Goal: Information Seeking & Learning: Learn about a topic

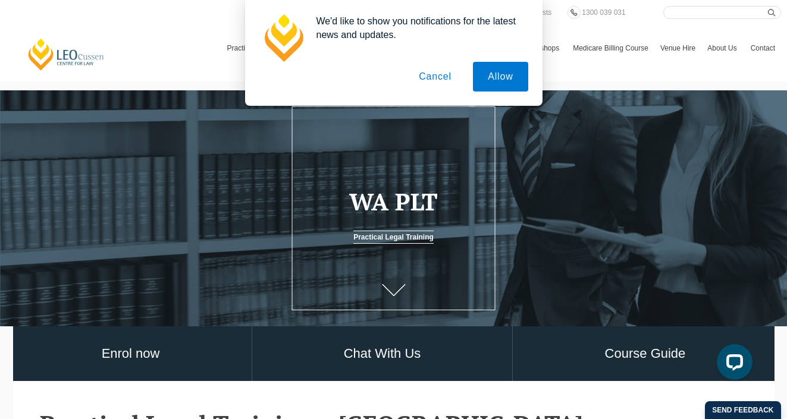
click at [427, 75] on button "Cancel" at bounding box center [435, 77] width 62 height 30
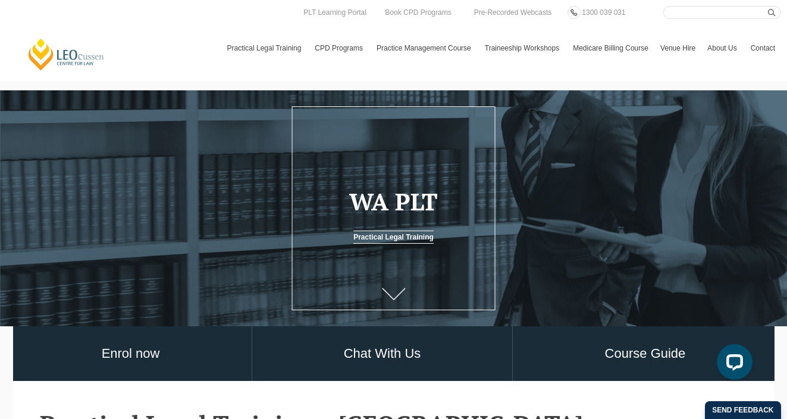
click at [393, 287] on link at bounding box center [394, 295] width 48 height 39
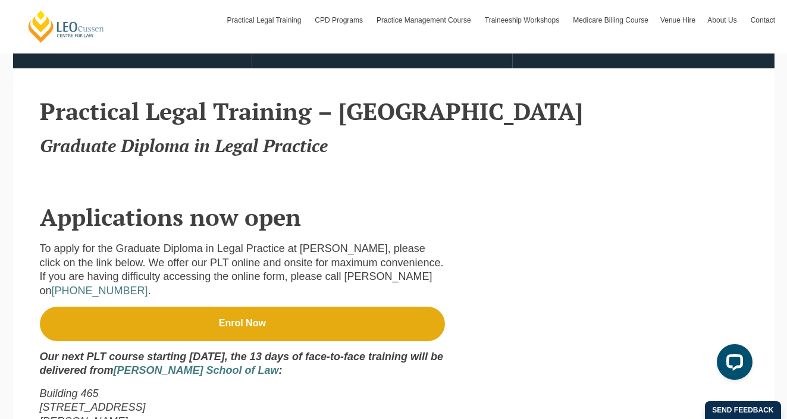
scroll to position [348, 0]
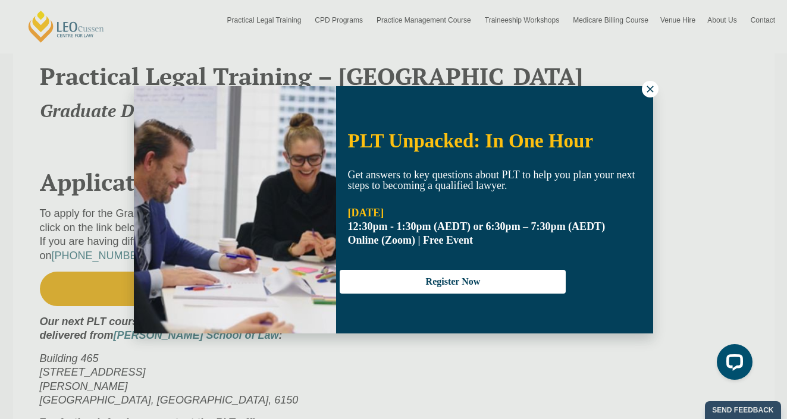
click at [650, 92] on icon at bounding box center [649, 89] width 11 height 11
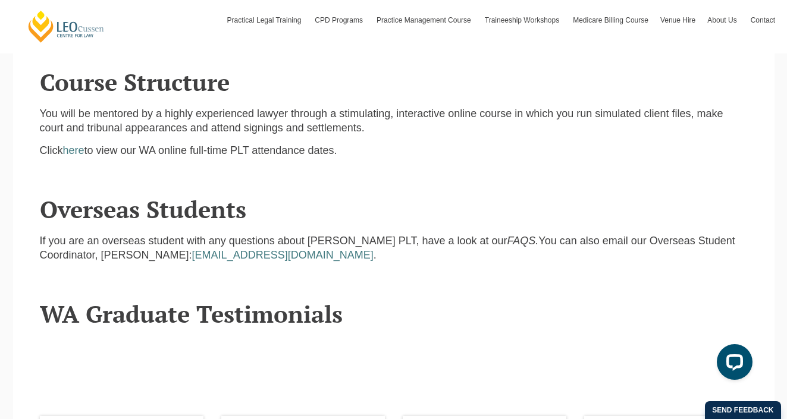
scroll to position [1375, 0]
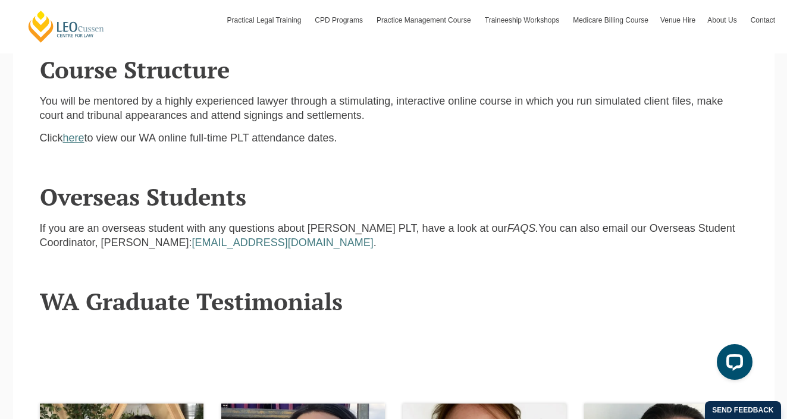
click at [76, 132] on link "here" at bounding box center [73, 138] width 21 height 12
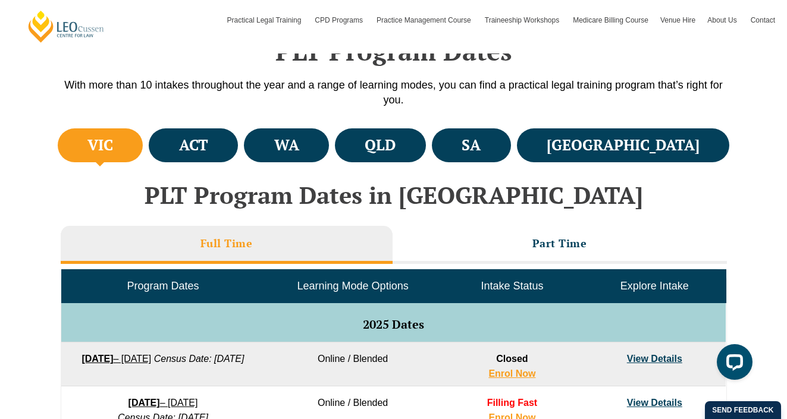
scroll to position [375, 0]
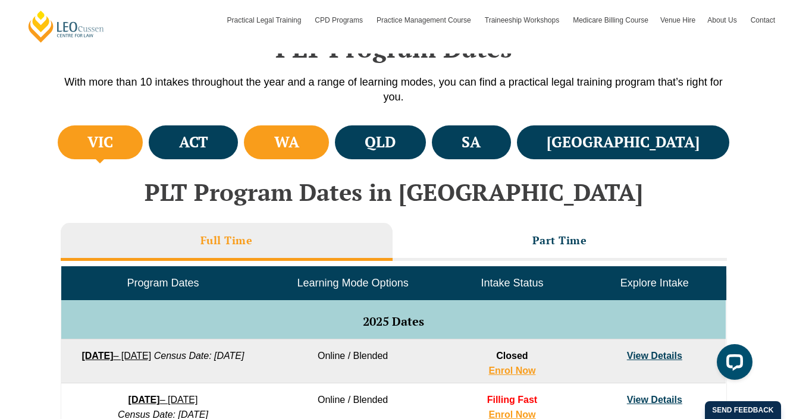
click at [299, 137] on h4 "WA" at bounding box center [286, 143] width 25 height 20
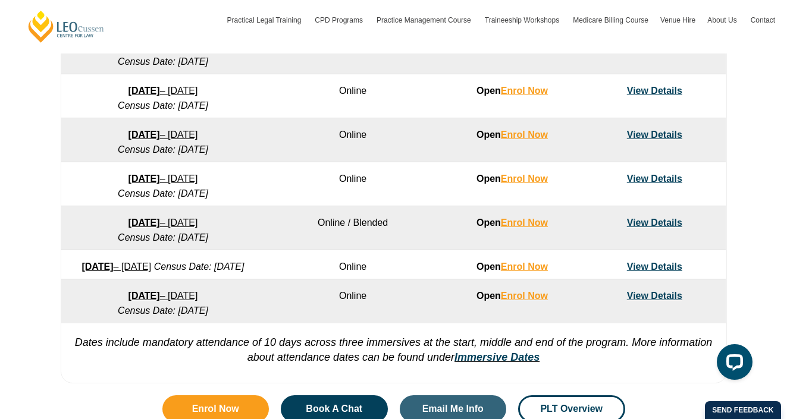
scroll to position [811, 0]
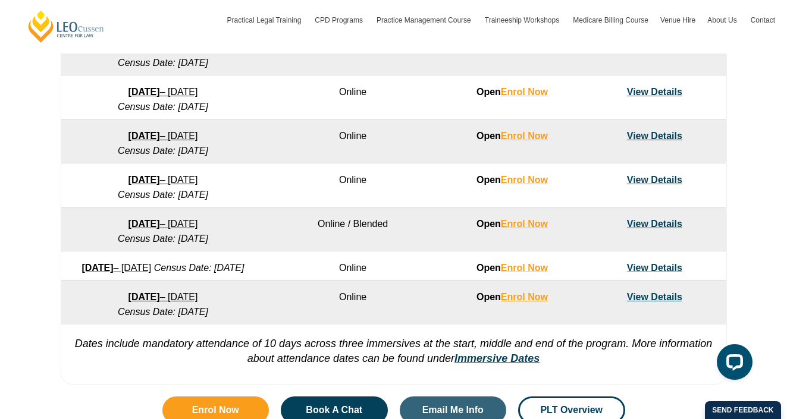
click at [655, 219] on link "View Details" at bounding box center [654, 224] width 55 height 10
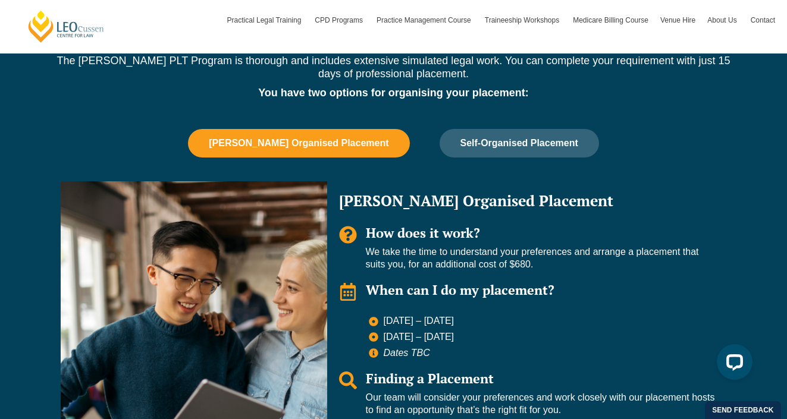
scroll to position [995, 0]
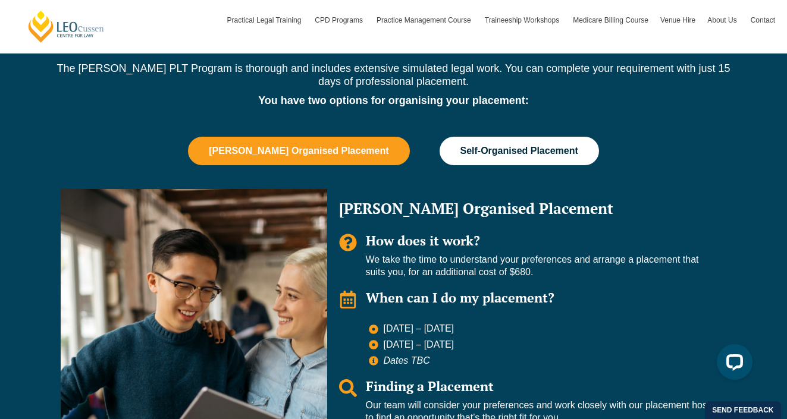
click at [498, 153] on button "Self-Organised Placement" at bounding box center [518, 151] width 159 height 29
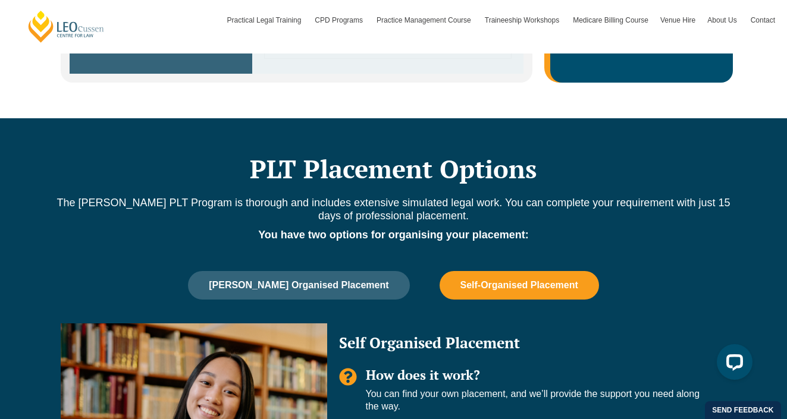
scroll to position [856, 0]
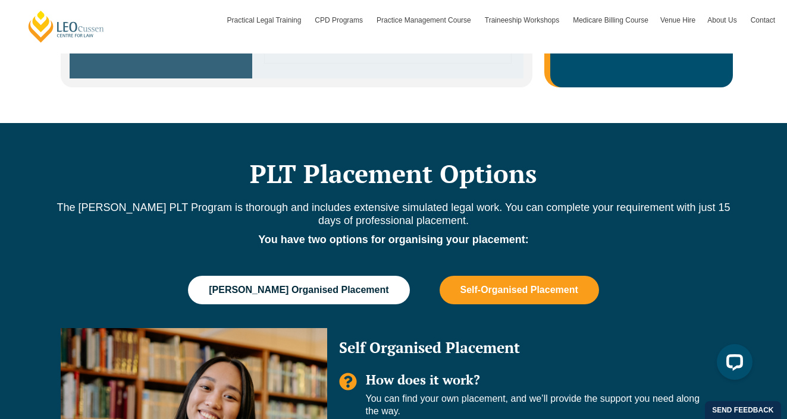
click at [345, 288] on span "Leo Cussen Organised Placement" at bounding box center [299, 290] width 180 height 11
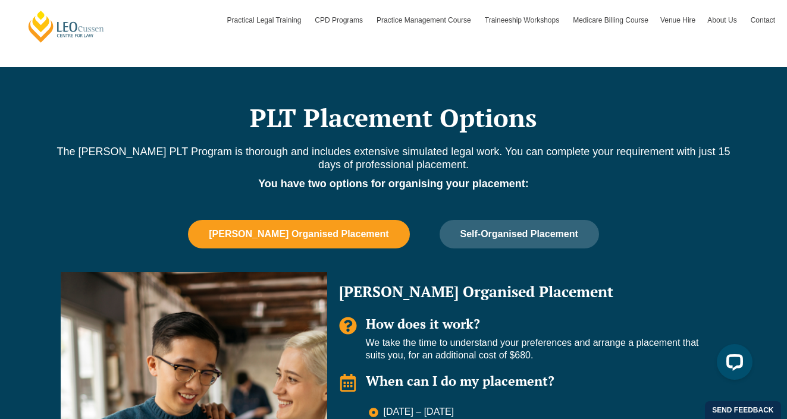
scroll to position [911, 0]
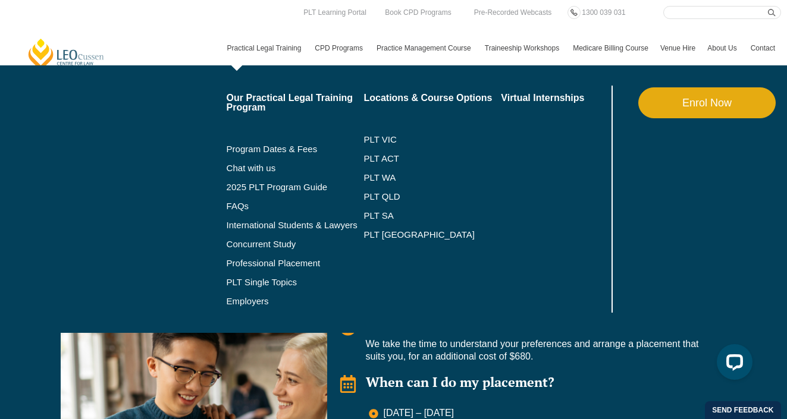
click at [250, 51] on link "Practical Legal Training" at bounding box center [265, 48] width 88 height 34
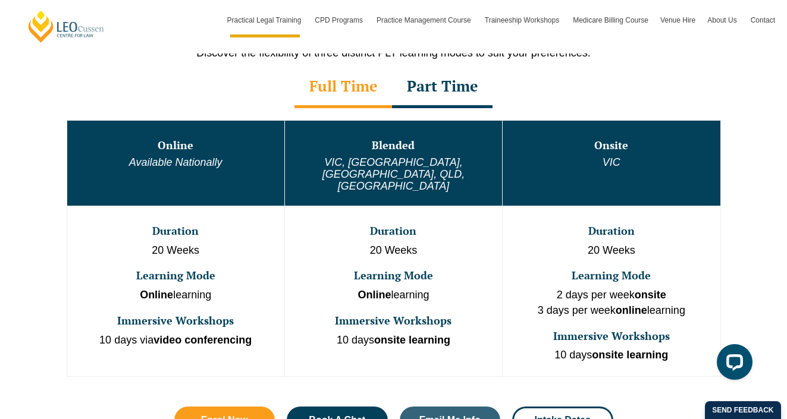
scroll to position [625, 0]
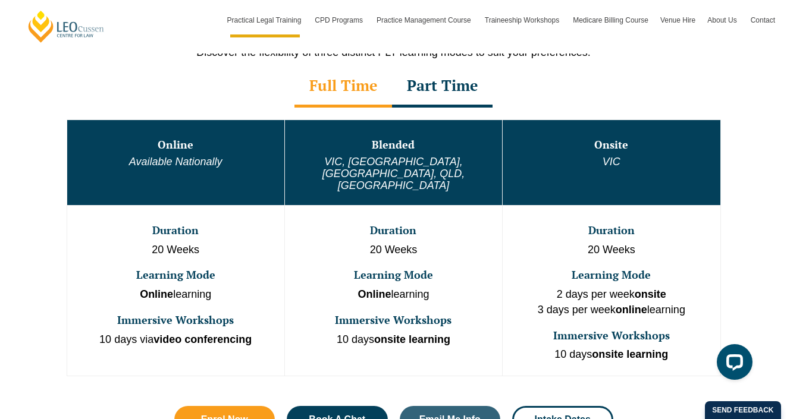
click at [339, 83] on div "Full Time" at bounding box center [342, 87] width 97 height 42
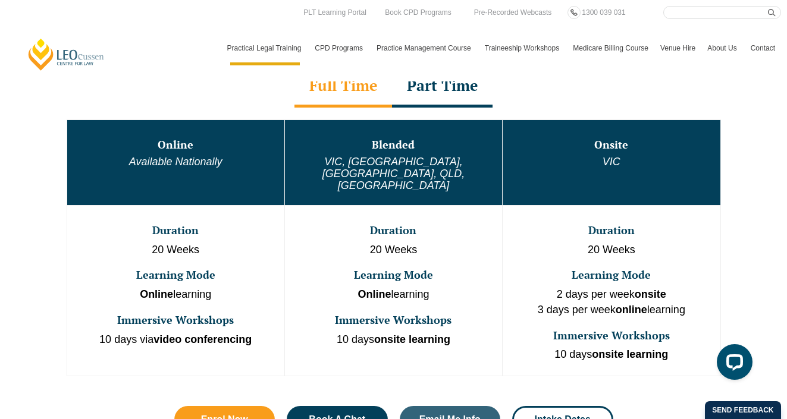
click at [440, 89] on div "Part Time" at bounding box center [442, 87] width 100 height 42
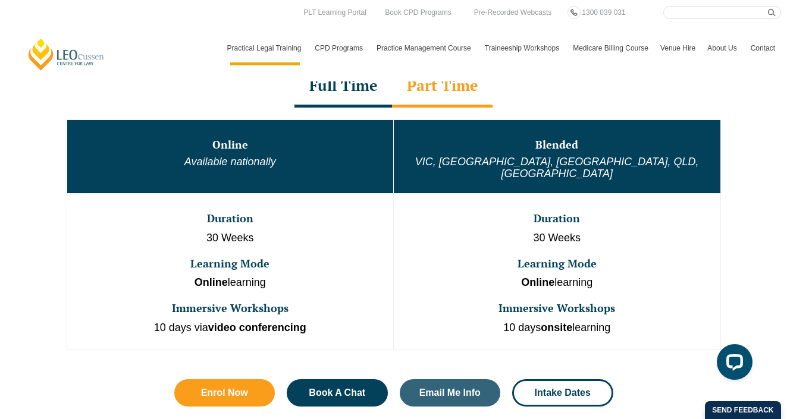
click at [333, 79] on header "Leo Cussen Centre for Law Search here Practical Legal Training Our Practical Le…" at bounding box center [393, 40] width 787 height 81
click at [334, 88] on div "Full Time" at bounding box center [342, 87] width 97 height 42
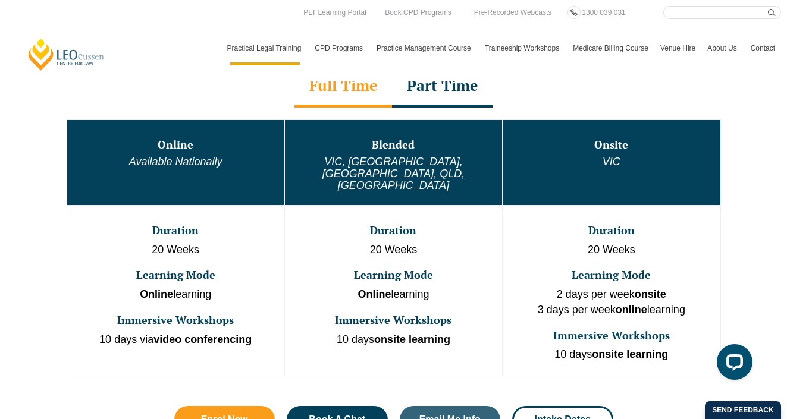
click at [419, 89] on div "Part Time" at bounding box center [442, 87] width 100 height 42
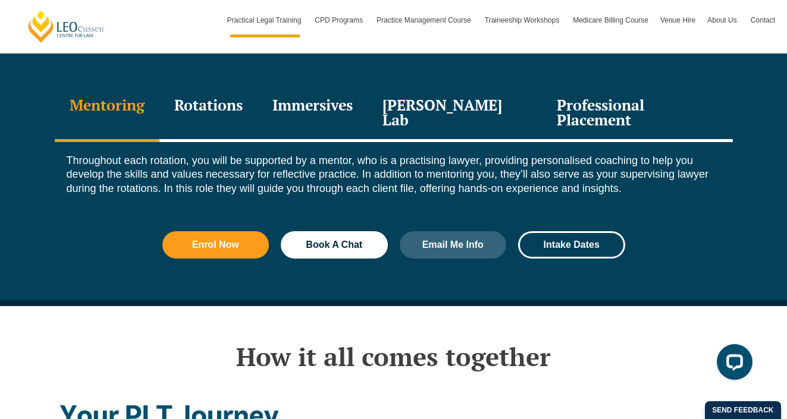
scroll to position [1688, 0]
click at [217, 99] on div "Rotations" at bounding box center [208, 114] width 98 height 56
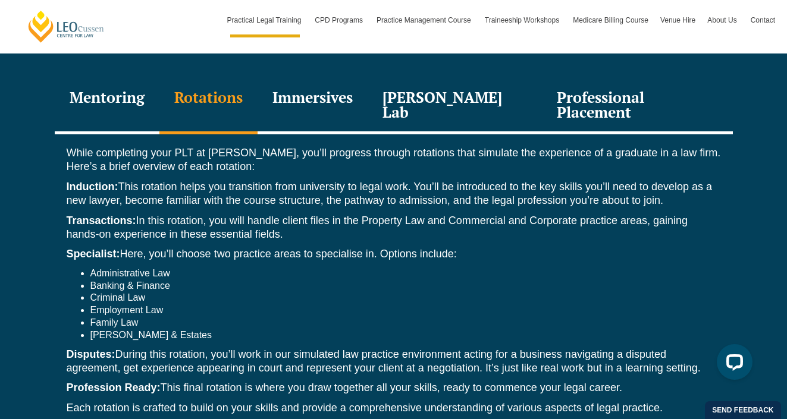
scroll to position [1697, 0]
click at [118, 91] on div "Mentoring" at bounding box center [107, 105] width 105 height 56
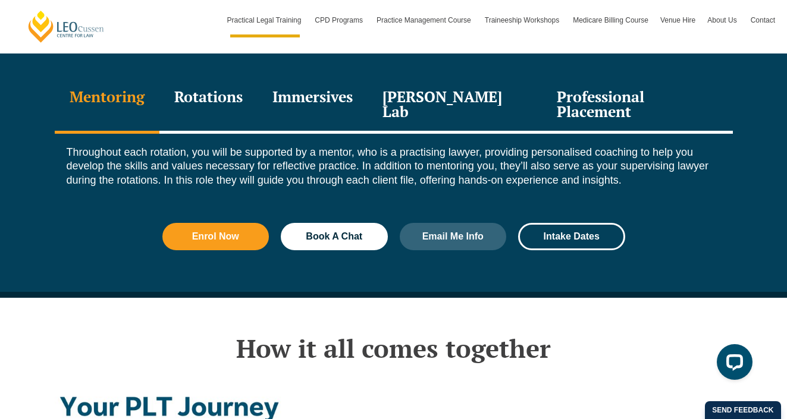
click at [217, 87] on div "Rotations" at bounding box center [208, 105] width 98 height 56
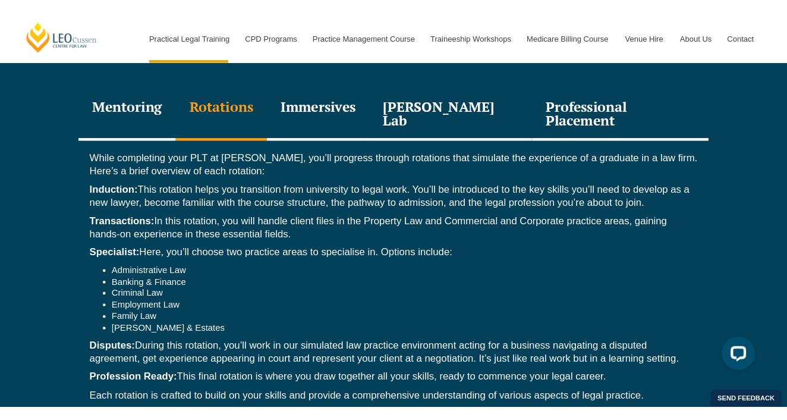
scroll to position [1695, 0]
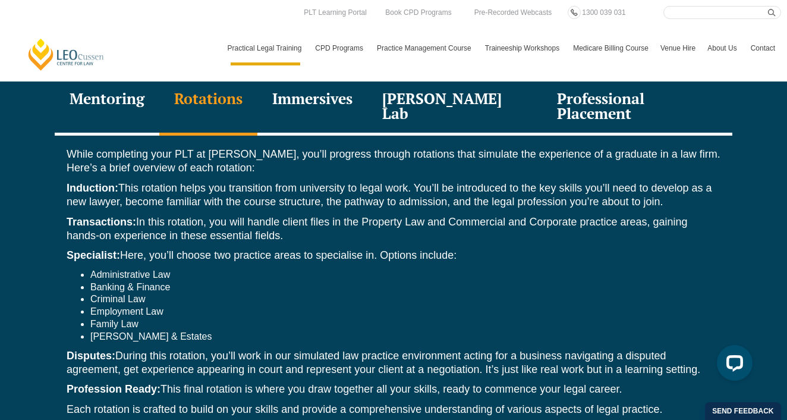
click at [325, 96] on div "Immersives" at bounding box center [312, 107] width 110 height 56
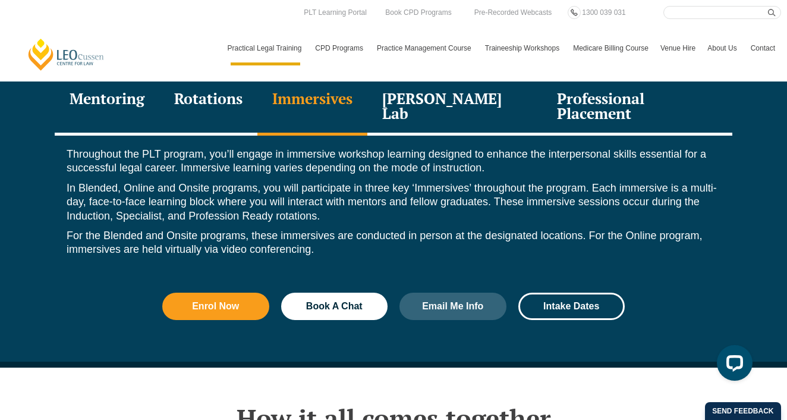
click at [447, 95] on div "Leo Justice Lab" at bounding box center [454, 107] width 175 height 56
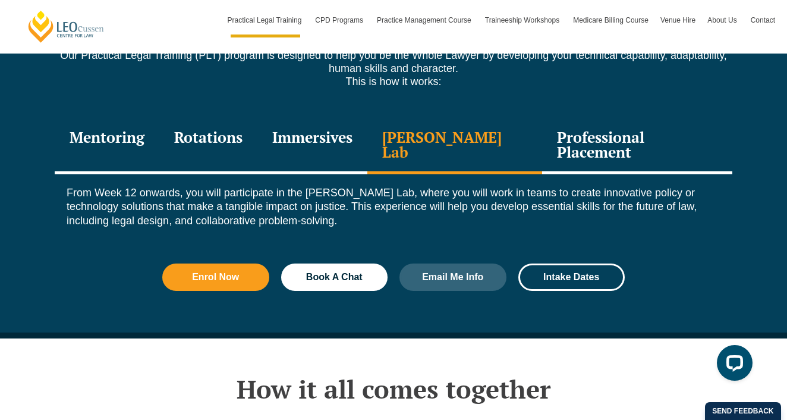
scroll to position [1652, 0]
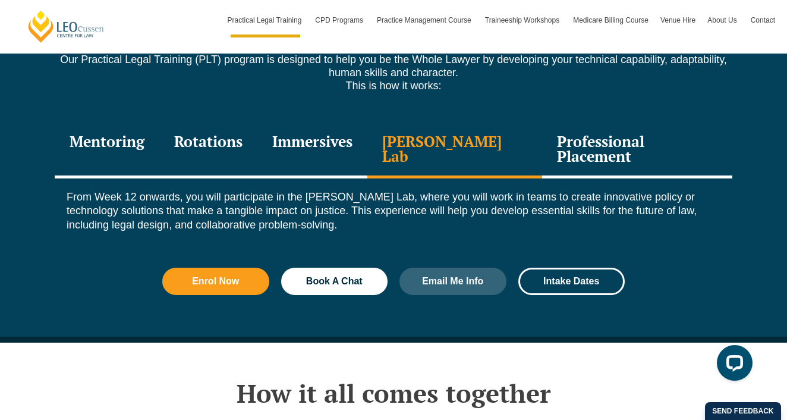
click at [558, 134] on div "Professional Placement" at bounding box center [637, 150] width 190 height 56
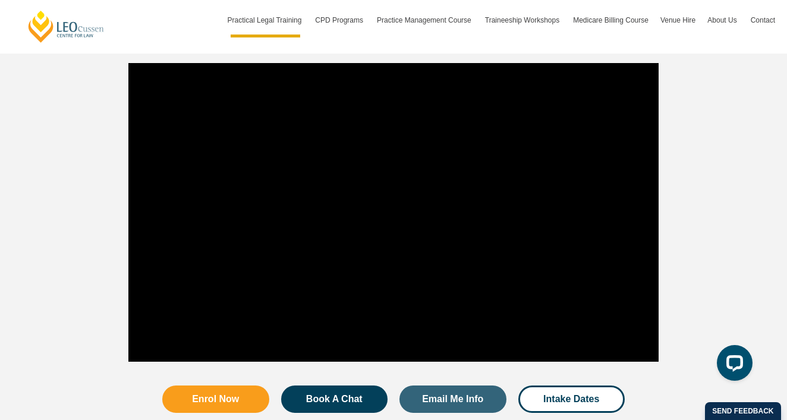
scroll to position [1141, 0]
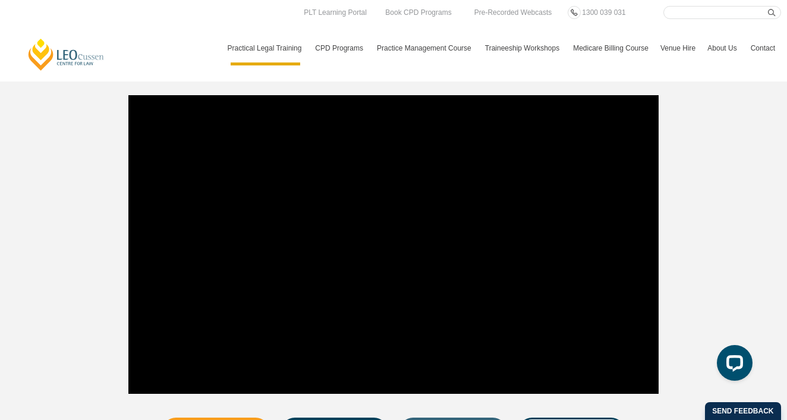
click at [593, 51] on link "Medicare Billing Course" at bounding box center [610, 48] width 87 height 34
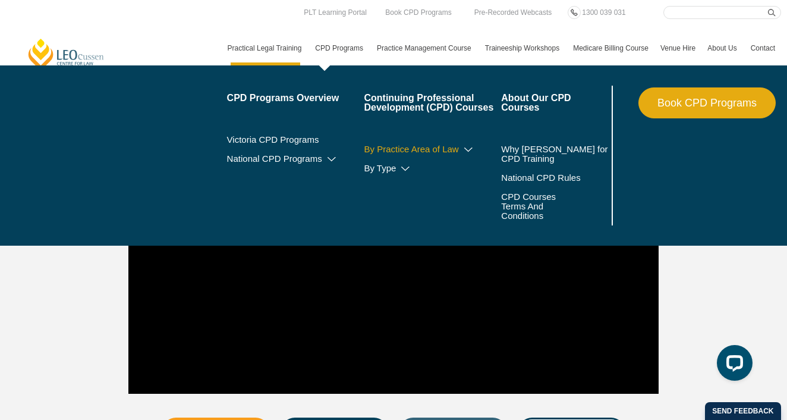
click at [463, 152] on icon at bounding box center [469, 150] width 12 height 8
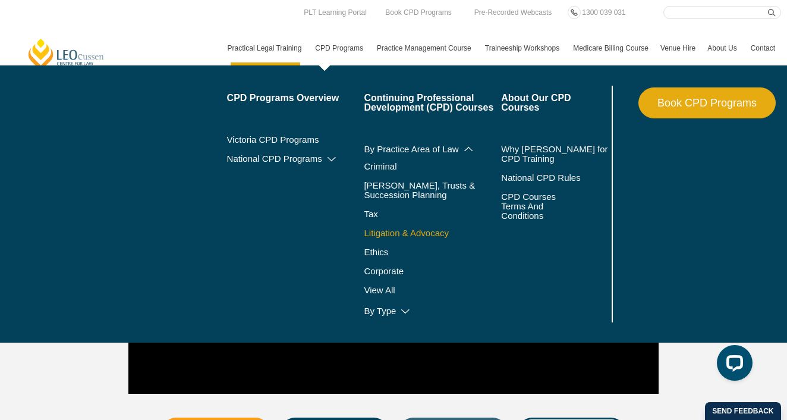
click at [411, 234] on link "Litigation & Advocacy" at bounding box center [432, 233] width 137 height 10
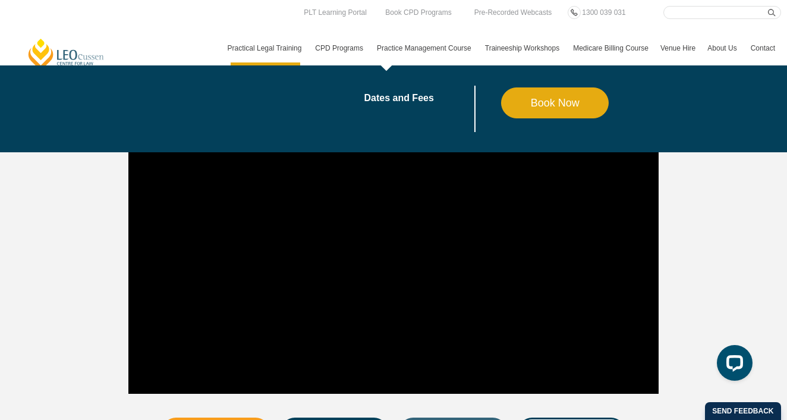
click at [413, 46] on link "Practice Management Course" at bounding box center [425, 48] width 108 height 34
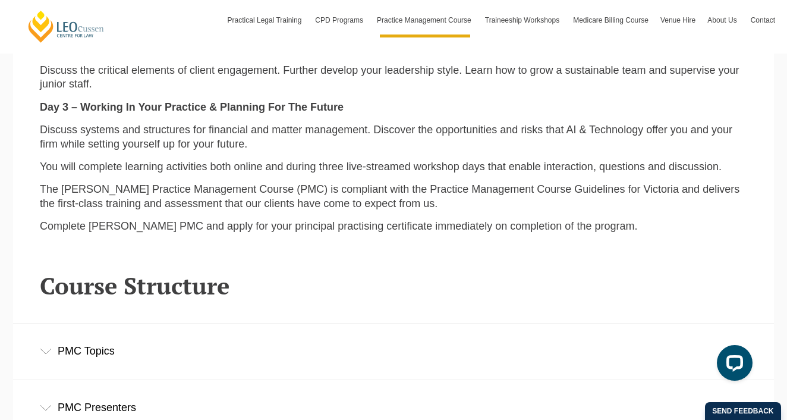
scroll to position [1357, 0]
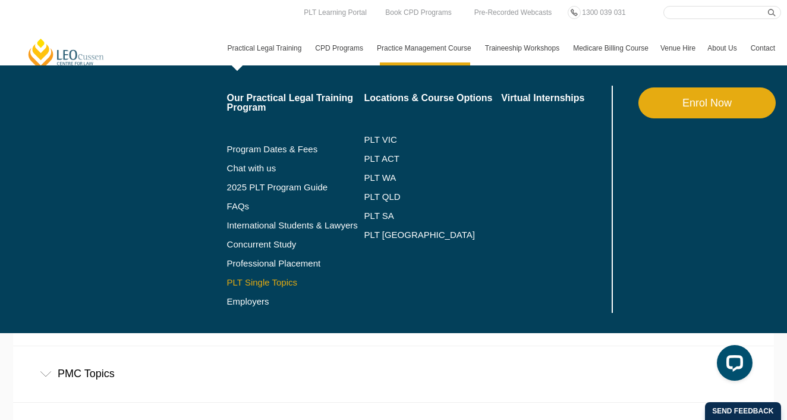
click at [238, 283] on link "PLT Single Topics" at bounding box center [295, 283] width 137 height 10
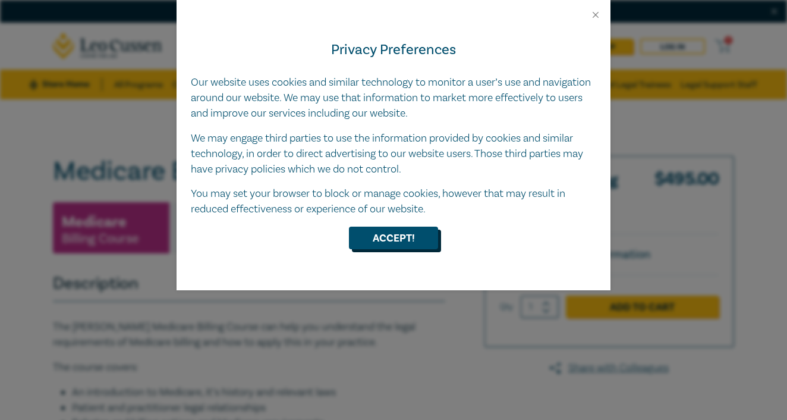
click at [399, 243] on button "Accept!" at bounding box center [393, 237] width 89 height 23
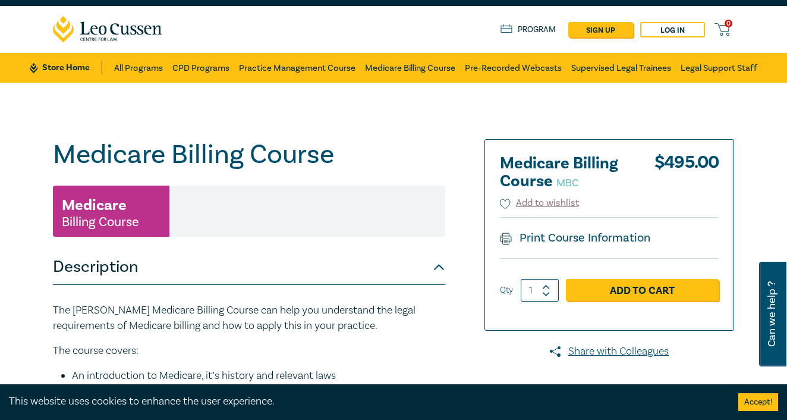
scroll to position [16, 0]
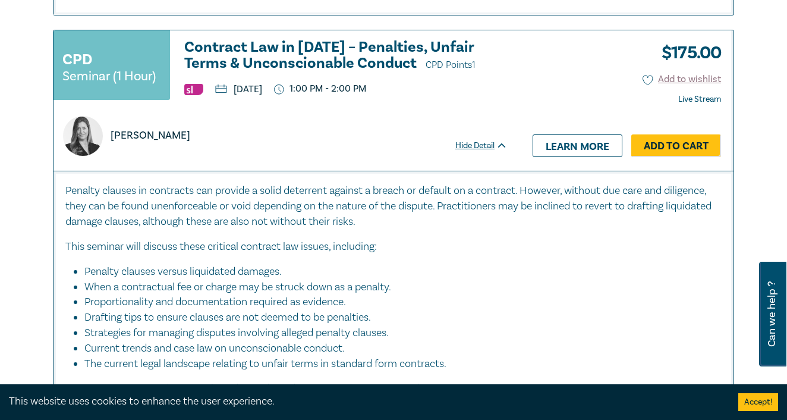
scroll to position [2843, 0]
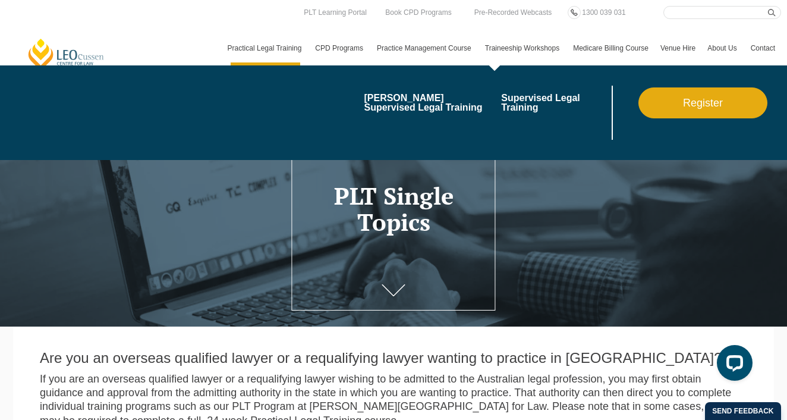
click at [490, 49] on link "Traineeship Workshops" at bounding box center [523, 48] width 88 height 34
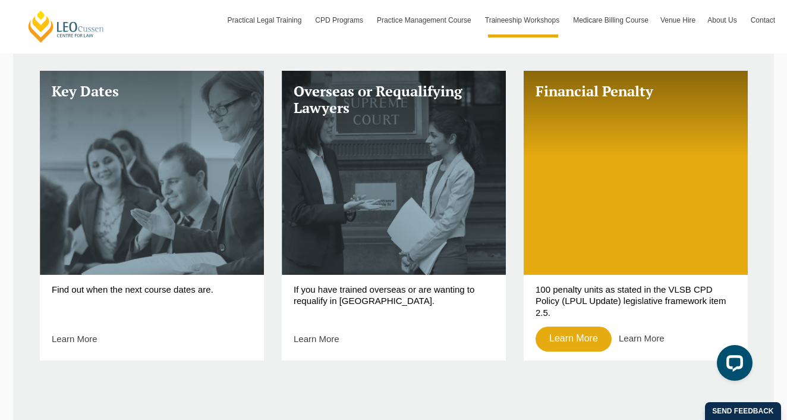
scroll to position [483, 0]
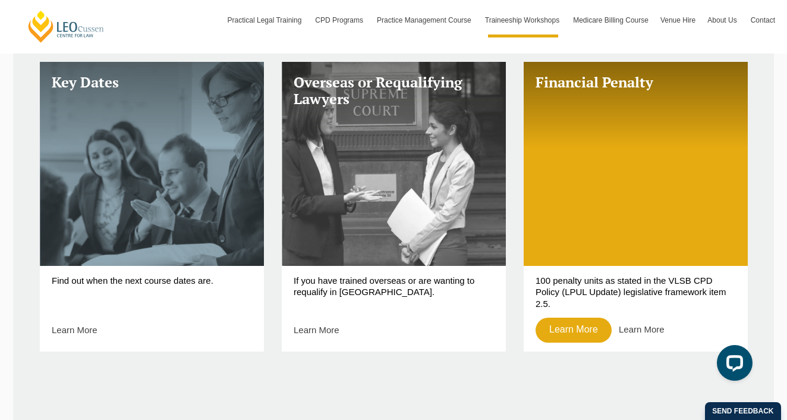
click at [361, 241] on link "Overseas or Requalifying Lawyers" at bounding box center [394, 164] width 224 height 204
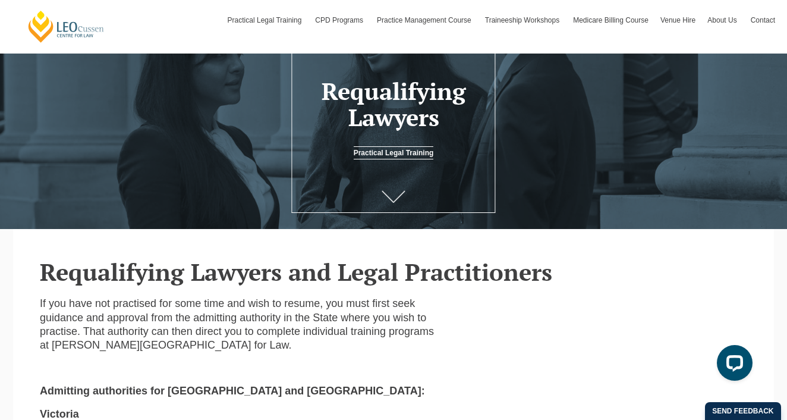
scroll to position [78, 0]
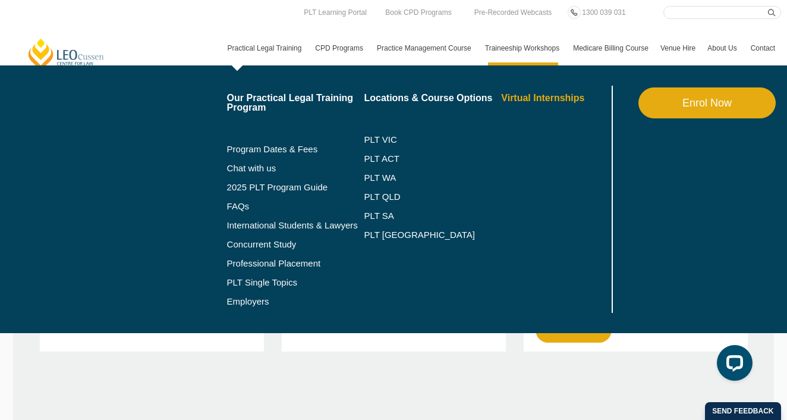
click at [536, 102] on link "Virtual Internships" at bounding box center [555, 98] width 108 height 10
